Goal: Find specific page/section: Find specific page/section

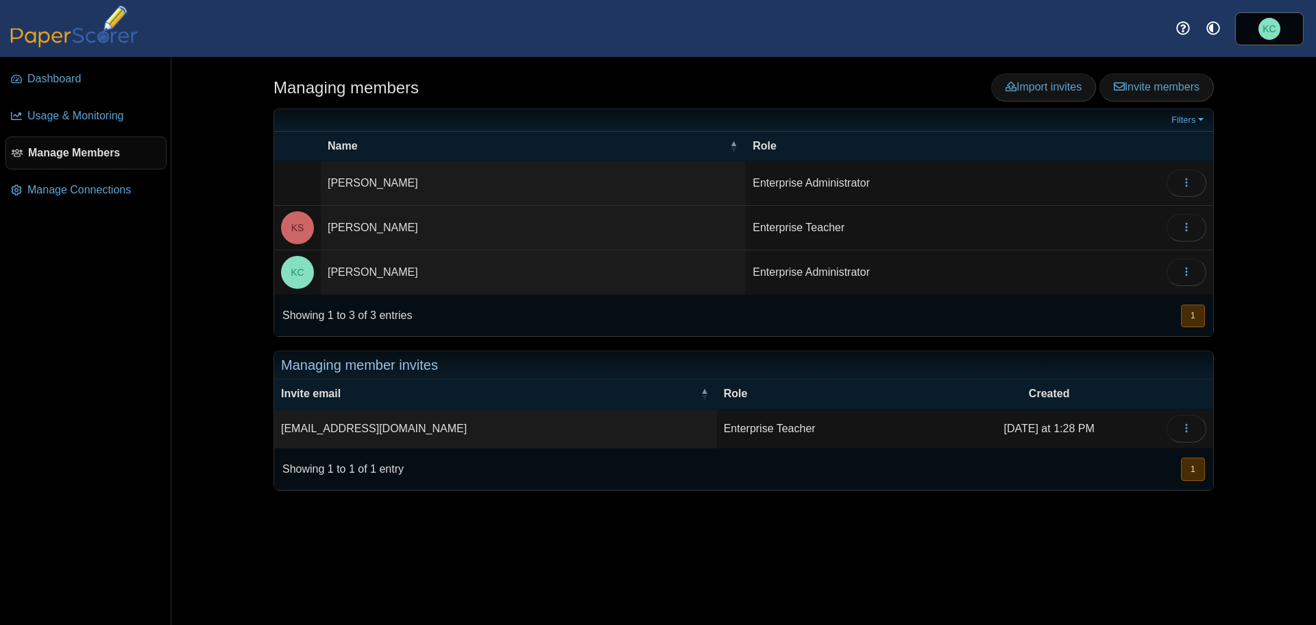
drag, startPoint x: 0, startPoint y: 0, endPoint x: 59, endPoint y: 34, distance: 68.2
click at [59, 34] on img at bounding box center [73, 26] width 137 height 42
